Goal: Information Seeking & Learning: Learn about a topic

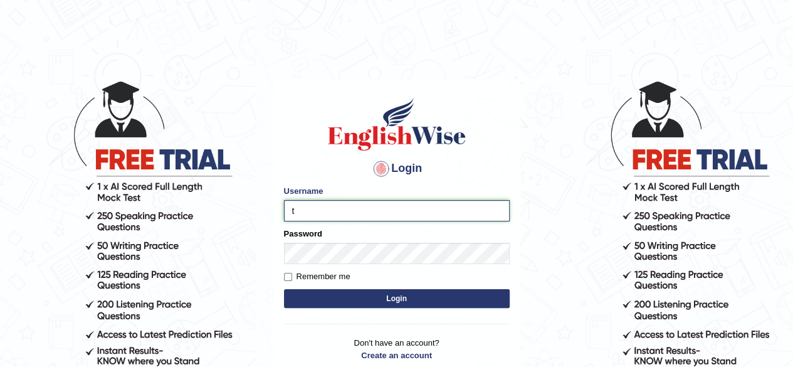
click at [389, 217] on input "t" at bounding box center [397, 210] width 226 height 21
type input "[PERSON_NAME]"
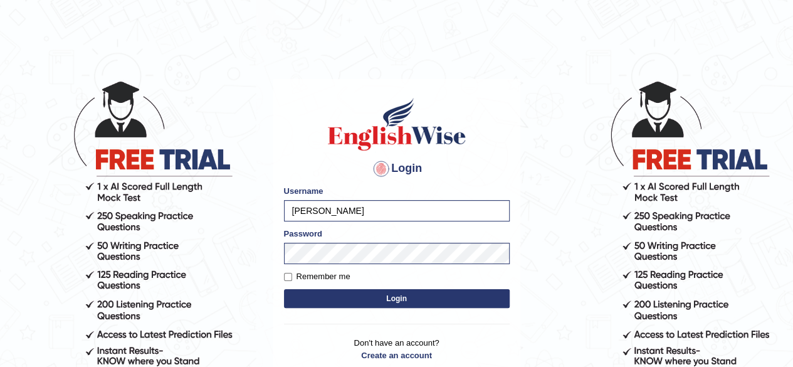
click at [416, 301] on button "Login" at bounding box center [397, 298] width 226 height 19
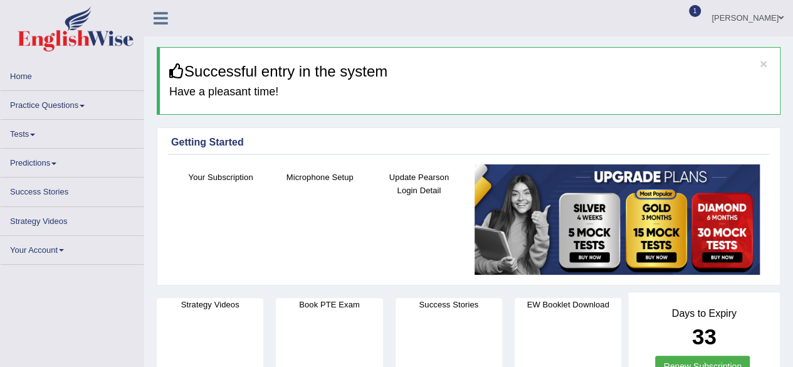
click at [13, 135] on link "Tests" at bounding box center [72, 132] width 143 height 24
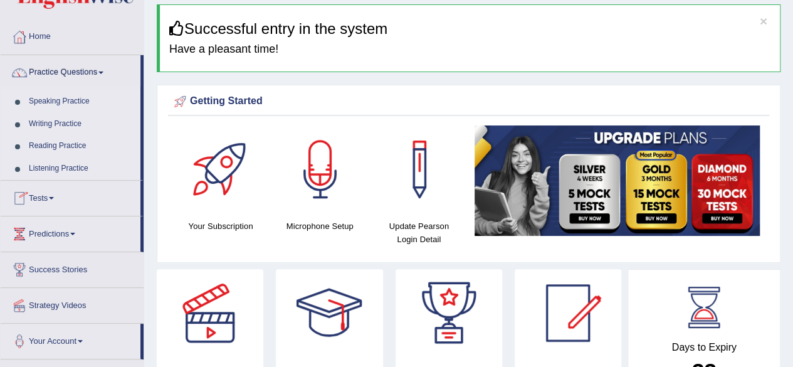
scroll to position [63, 0]
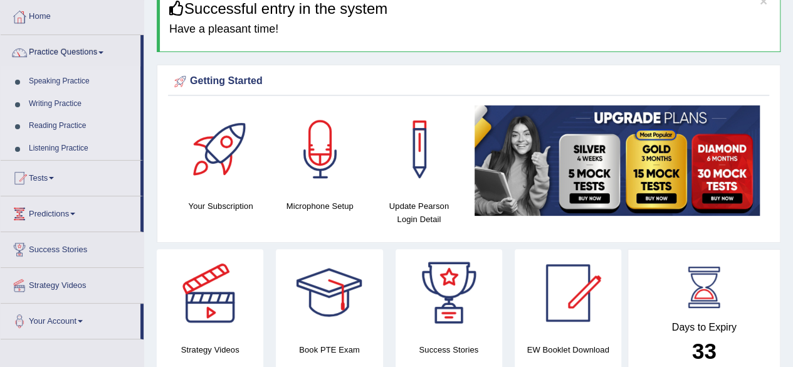
click at [54, 177] on span at bounding box center [51, 178] width 5 height 3
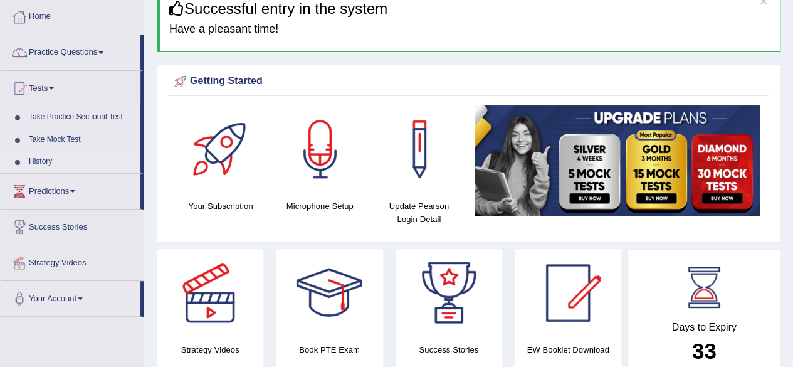
click at [71, 164] on link "History" at bounding box center [81, 161] width 117 height 23
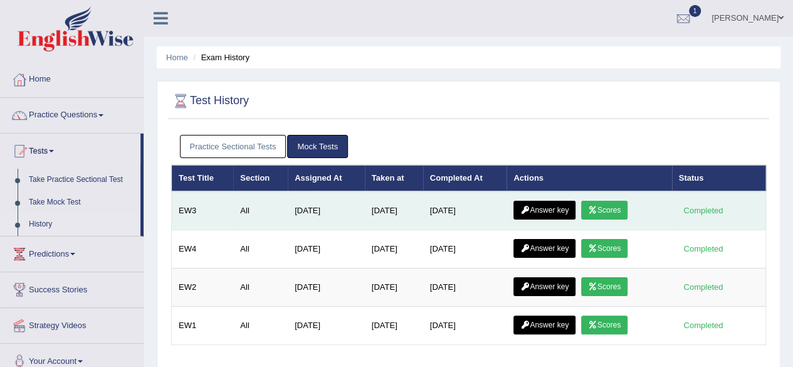
click at [605, 205] on link "Scores" at bounding box center [604, 210] width 46 height 19
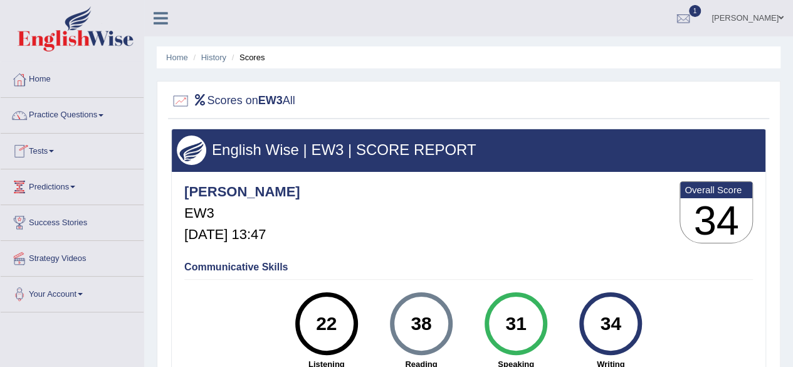
click at [44, 150] on link "Tests" at bounding box center [72, 148] width 143 height 31
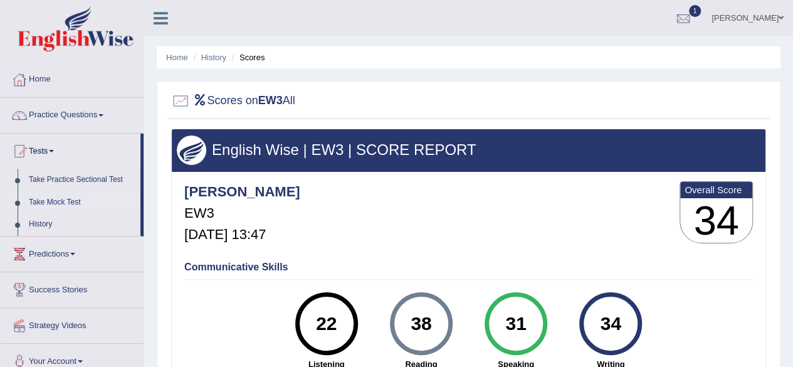
click at [73, 208] on link "Take Mock Test" at bounding box center [81, 202] width 117 height 23
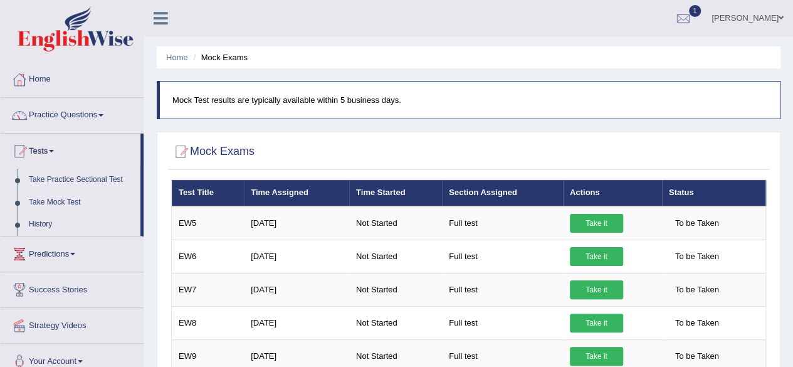
click at [71, 175] on link "Take Practice Sectional Test" at bounding box center [81, 180] width 117 height 23
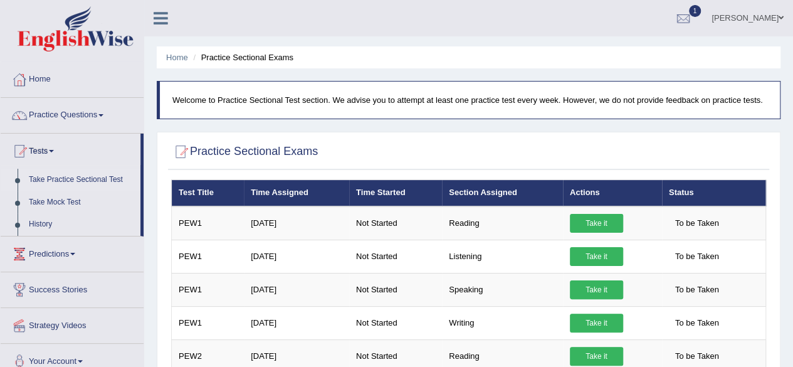
click at [93, 119] on link "Practice Questions" at bounding box center [72, 113] width 143 height 31
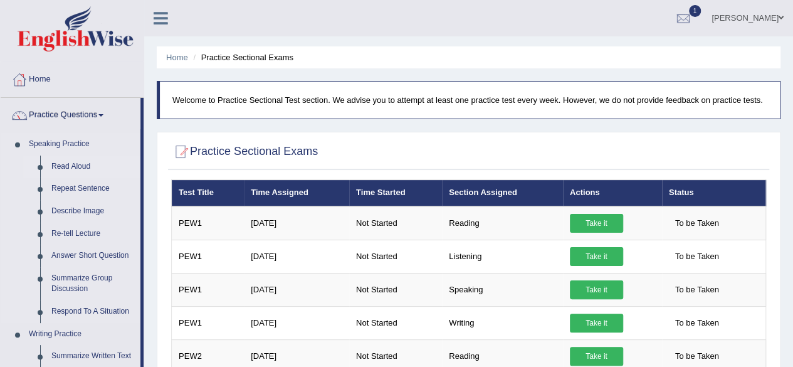
click at [77, 167] on link "Read Aloud" at bounding box center [93, 166] width 95 height 23
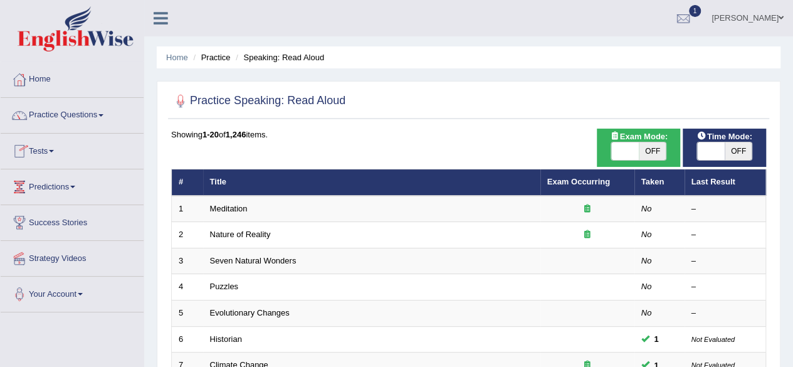
click at [656, 156] on span "OFF" at bounding box center [653, 151] width 28 height 18
checkbox input "true"
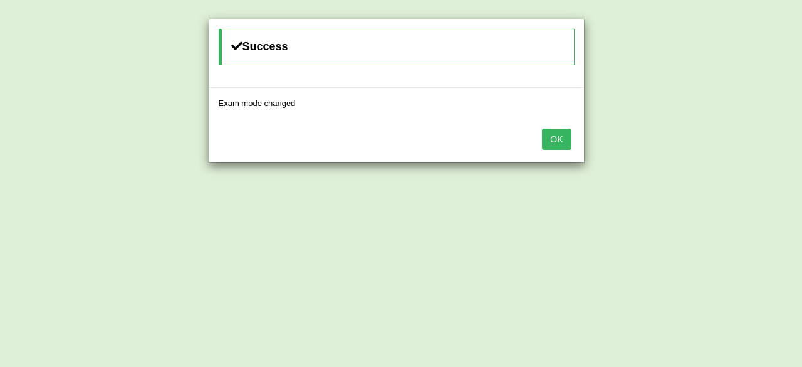
click at [551, 141] on button "OK" at bounding box center [556, 138] width 29 height 21
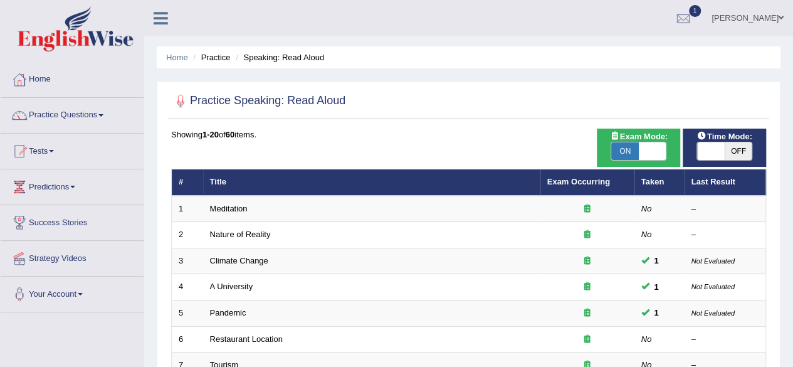
click at [735, 152] on span "OFF" at bounding box center [738, 151] width 28 height 18
checkbox input "true"
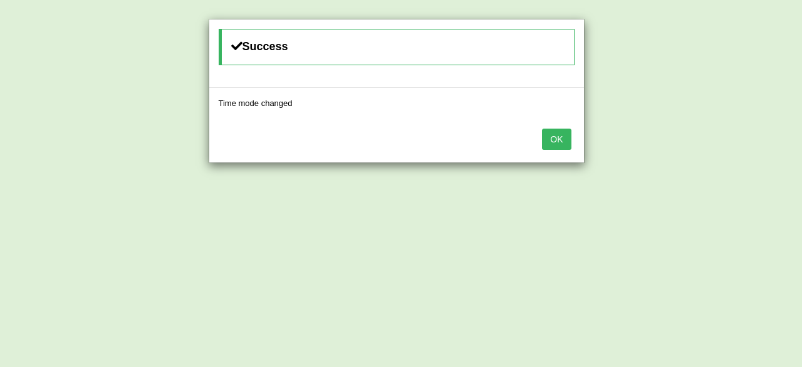
click at [562, 135] on button "OK" at bounding box center [556, 138] width 29 height 21
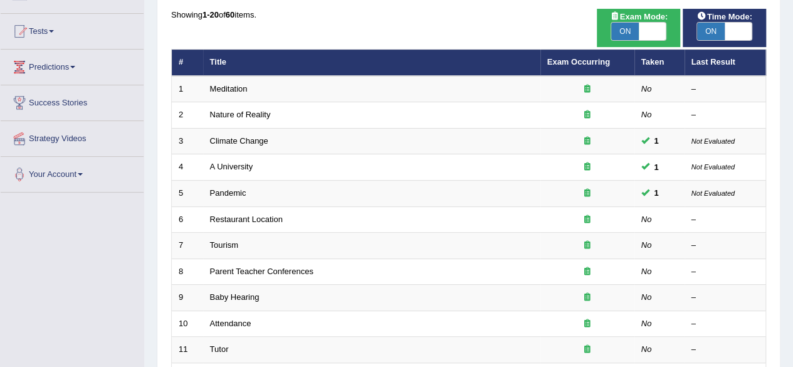
scroll to position [125, 0]
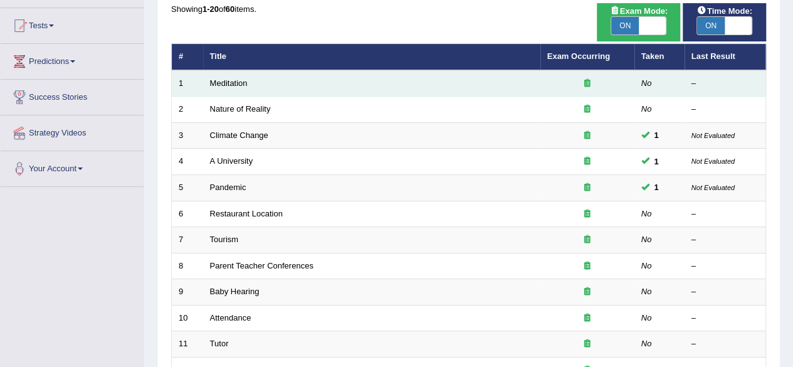
click at [555, 82] on div at bounding box center [587, 84] width 80 height 12
click at [350, 86] on td "Meditation" at bounding box center [371, 83] width 337 height 26
click at [220, 80] on link "Meditation" at bounding box center [229, 82] width 38 height 9
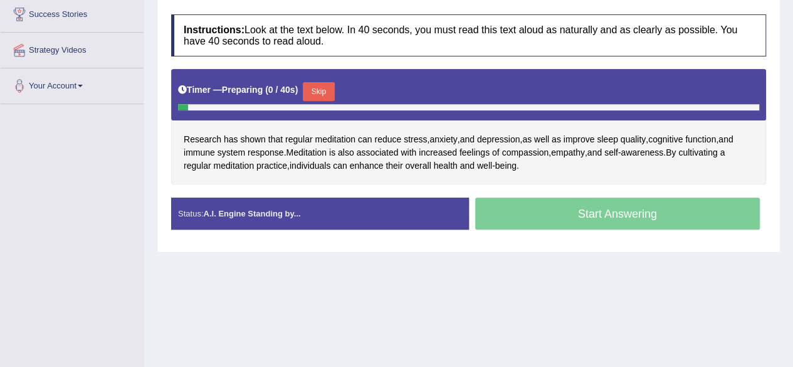
scroll to position [145, 0]
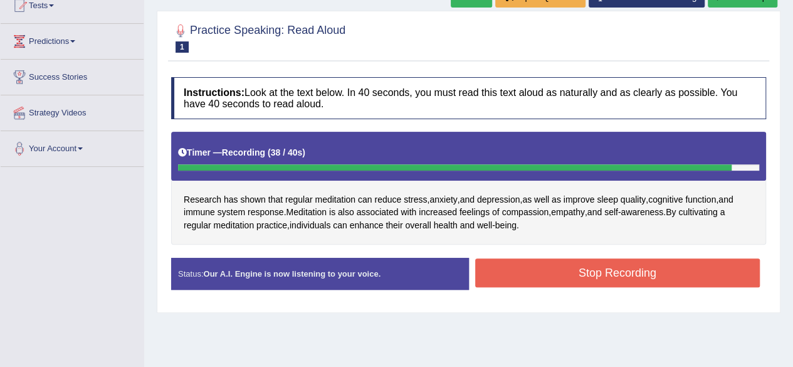
click at [563, 269] on button "Stop Recording" at bounding box center [617, 272] width 285 height 29
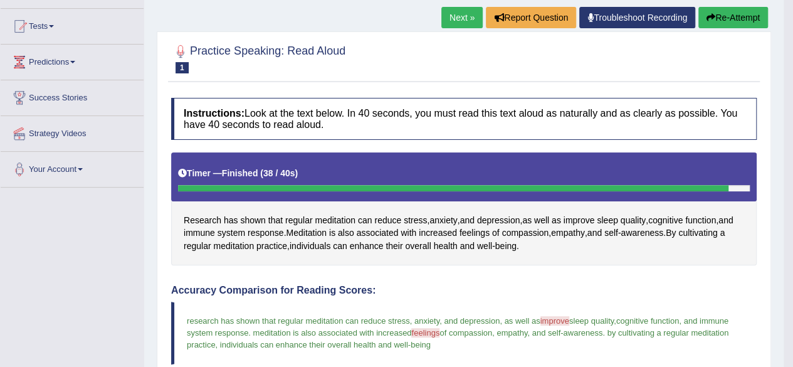
scroll to position [83, 0]
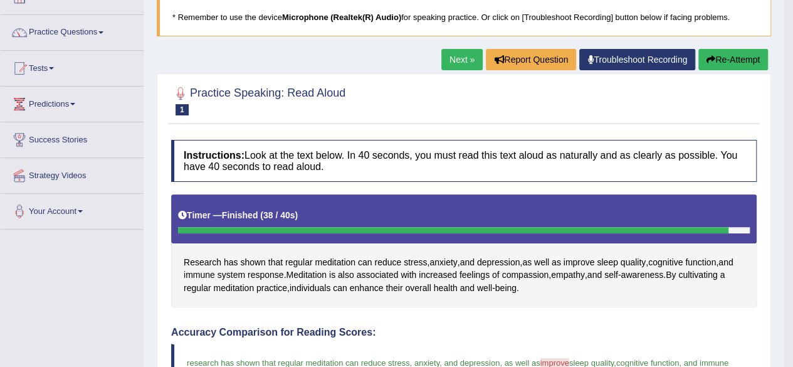
click at [466, 58] on link "Next »" at bounding box center [461, 59] width 41 height 21
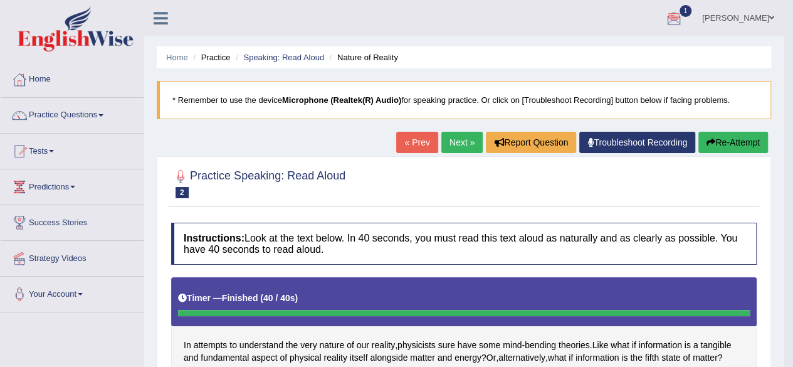
click at [451, 140] on link "Next »" at bounding box center [461, 142] width 41 height 21
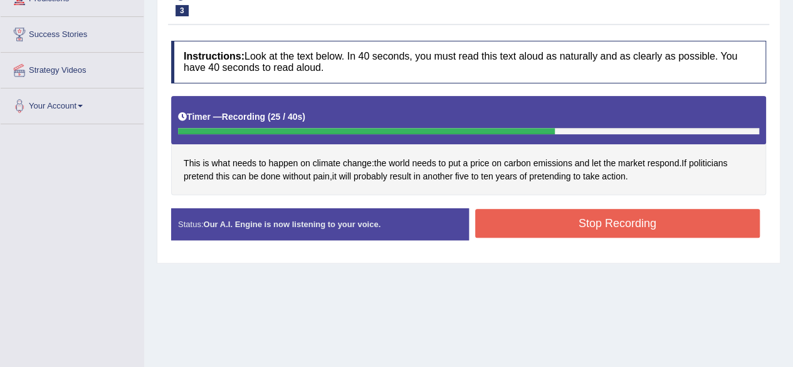
click at [638, 224] on button "Stop Recording" at bounding box center [617, 223] width 285 height 29
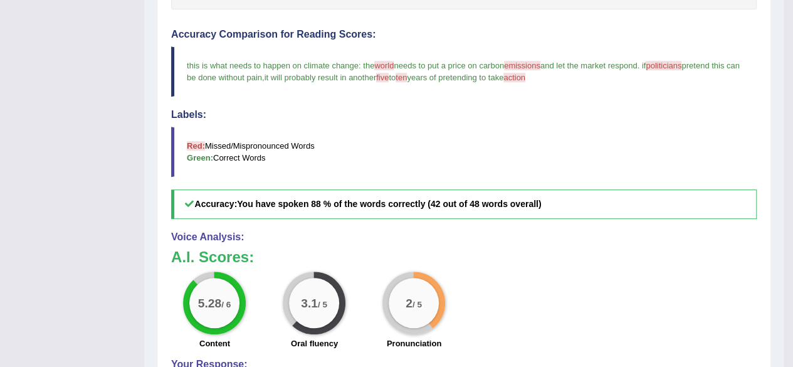
scroll to position [376, 0]
